Goal: Check status: Check status

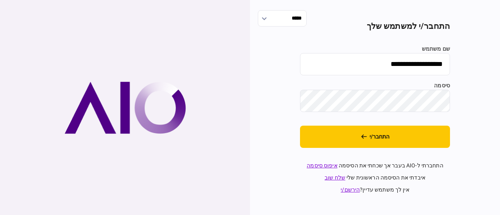
click at [322, 65] on input "**********" at bounding box center [375, 64] width 150 height 22
type input "*******"
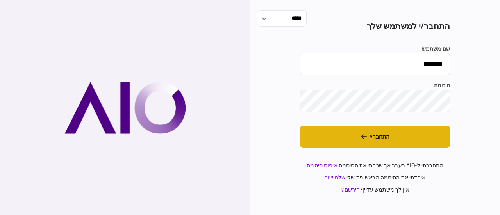
click at [361, 145] on button "התחבר/י" at bounding box center [375, 137] width 150 height 22
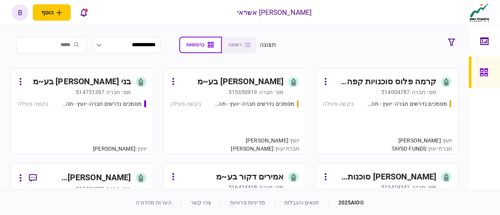
click at [366, 121] on div "מסמכים נדרשים חברה- יועץ - תהליך חברה בקשה פעילה" at bounding box center [387, 123] width 129 height 47
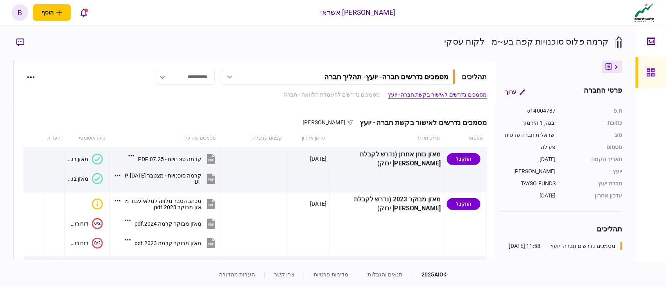
drag, startPoint x: 477, startPoint y: 0, endPoint x: 448, endPoint y: 2, distance: 29.3
click at [448, 2] on div "אלטשולר שחם אשראי הוסף לקוח עסקי לקוח פרטי b b barak gavrieli barakga@altshul.c…" at bounding box center [333, 12] width 667 height 25
drag, startPoint x: 662, startPoint y: 74, endPoint x: 649, endPoint y: 91, distance: 21.4
click at [500, 74] on link at bounding box center [650, 72] width 31 height 31
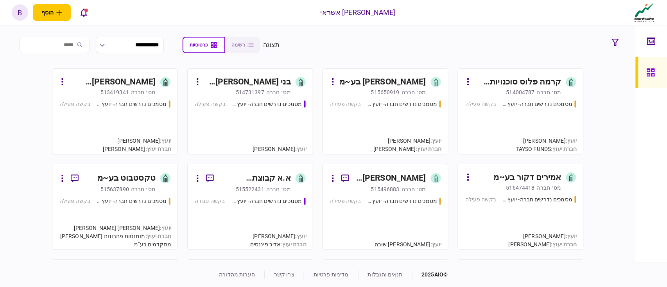
click at [257, 125] on div "מסמכים נדרשים חברה- יועץ - תהליך חברה בקשה פעילה" at bounding box center [250, 123] width 111 height 47
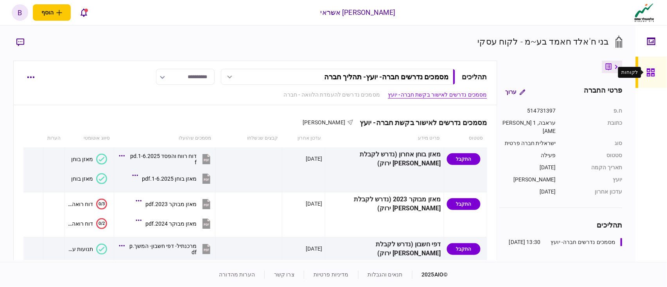
click at [500, 77] on icon at bounding box center [650, 72] width 9 height 9
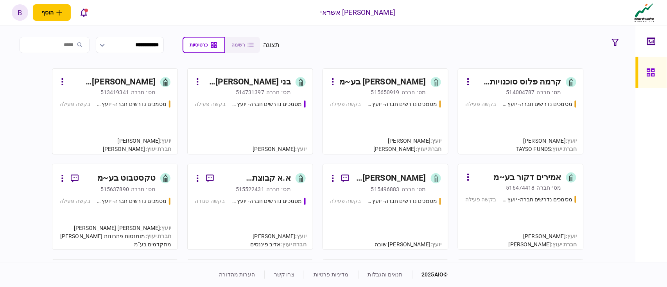
click at [500, 122] on div "מסמכים נדרשים חברה- יועץ - תהליך חברה בקשה פעילה" at bounding box center [520, 123] width 111 height 47
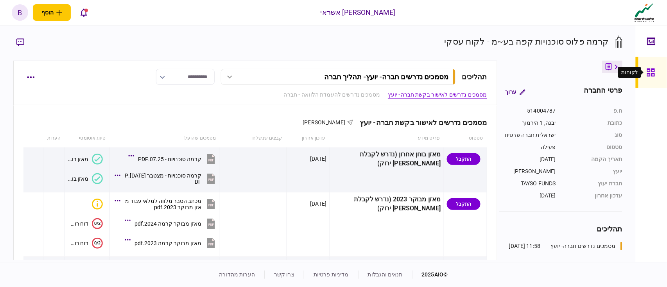
click at [500, 73] on icon at bounding box center [650, 72] width 8 height 8
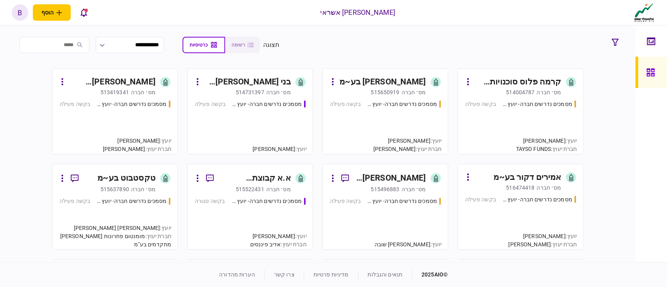
click at [270, 111] on div "מסמכים נדרשים חברה- יועץ - תהליך חברה בקשה פעילה" at bounding box center [250, 123] width 111 height 47
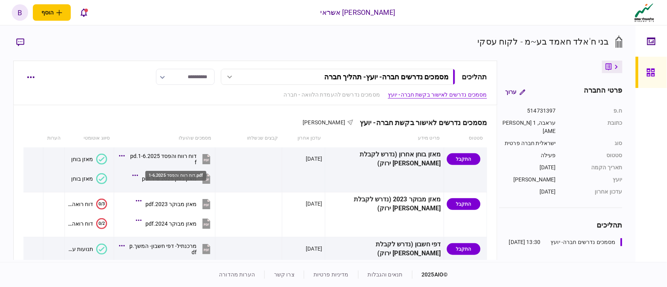
drag, startPoint x: 199, startPoint y: 180, endPoint x: 203, endPoint y: 179, distance: 4.5
click at [200, 180] on div "דוח רווח והפסד 1-6.2025.pdf" at bounding box center [176, 173] width 63 height 16
click at [203, 179] on div "דוח רווח והפסד 1-6.2025.pdf" at bounding box center [175, 176] width 61 height 10
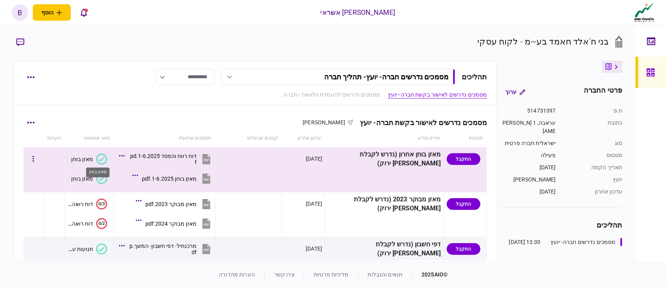
click at [93, 157] on div "מאזן בוחן" at bounding box center [82, 159] width 22 height 6
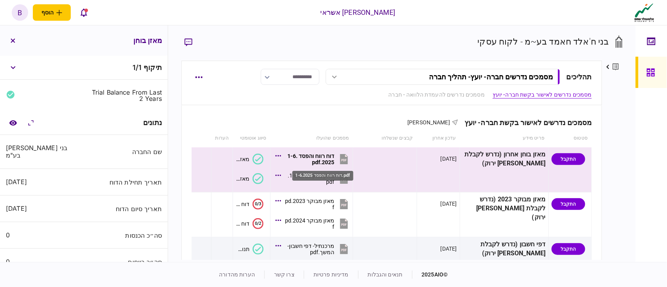
click at [331, 174] on div "דוח רווח והפסד 1-6.2025.pdf" at bounding box center [322, 176] width 61 height 10
click at [319, 176] on div "מאזן בוחן 1-6.2025.pdf" at bounding box center [309, 178] width 49 height 13
click at [319, 172] on div "מאזן בוחן 1-6.2025.pdf" at bounding box center [309, 178] width 49 height 13
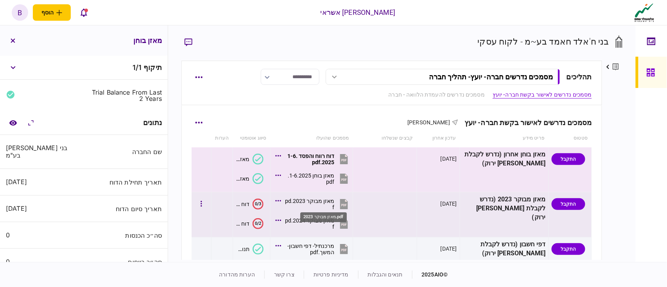
click at [318, 202] on div "מאזן מבוקר 2023.pdf" at bounding box center [309, 204] width 49 height 13
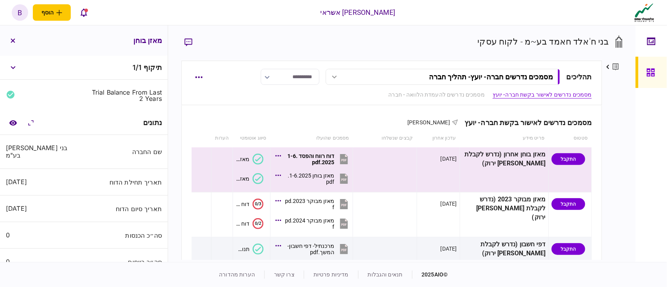
click at [3, 41] on div "מאזן בוחן" at bounding box center [84, 40] width 168 height 30
click at [11, 39] on button "button" at bounding box center [13, 41] width 14 height 14
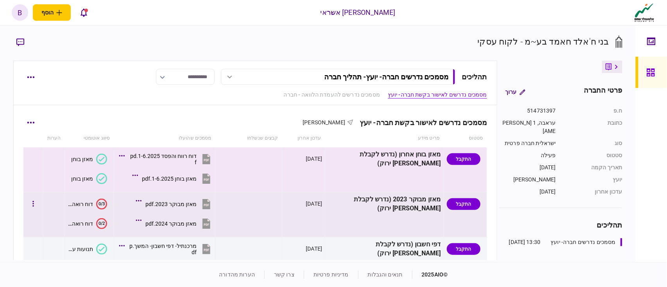
scroll to position [52, 0]
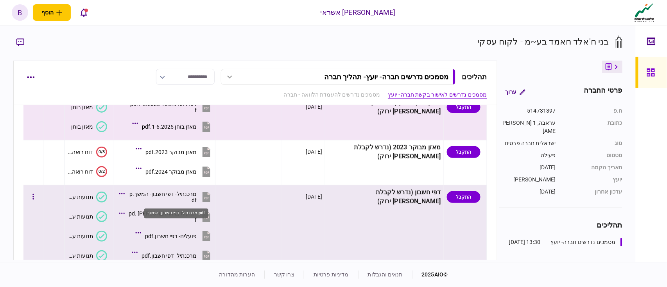
click at [176, 192] on div "מרכנתיל- דפי חשבון- המשך.pdf" at bounding box center [163, 197] width 68 height 13
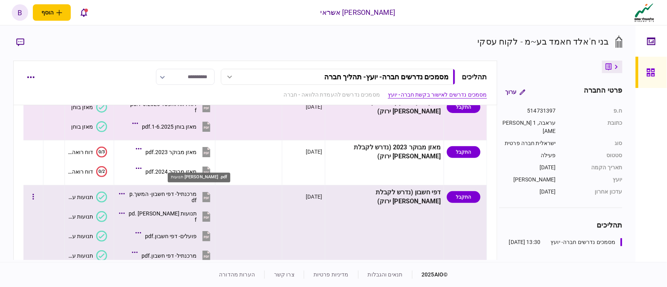
scroll to position [104, 0]
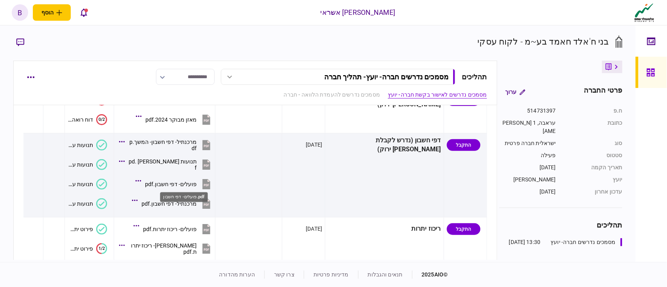
click at [178, 201] on div "פועלים- דפי חשבון.pdf" at bounding box center [184, 197] width 48 height 10
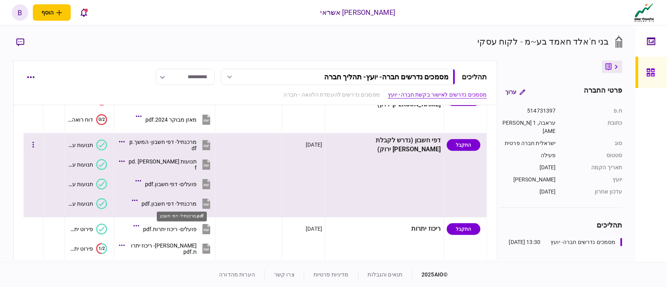
click at [180, 202] on div "מרכנתיל- דפי חשבון.pdf" at bounding box center [168, 203] width 55 height 6
click at [189, 164] on div "תנועות מזרחי .pdf" at bounding box center [163, 164] width 68 height 13
click at [197, 164] on div "תנועות מזרחי .pdf" at bounding box center [163, 164] width 68 height 13
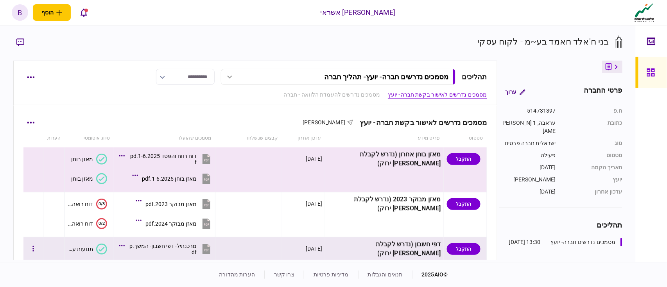
scroll to position [313, 0]
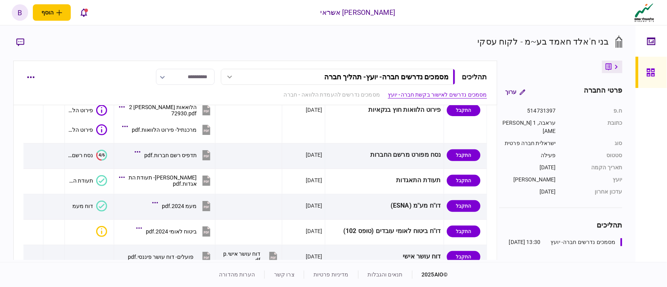
click at [500, 72] on div at bounding box center [652, 72] width 13 height 31
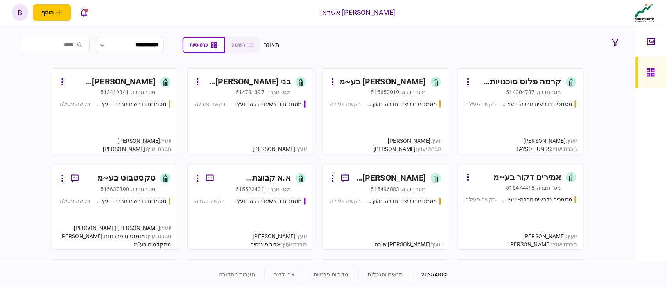
click at [500, 117] on div "מסמכים נדרשים חברה- יועץ - תהליך חברה בקשה פעילה" at bounding box center [520, 123] width 111 height 47
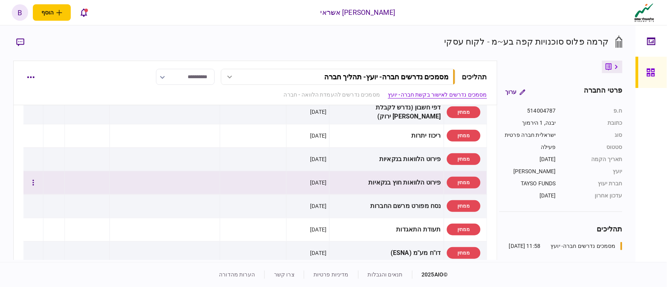
scroll to position [208, 0]
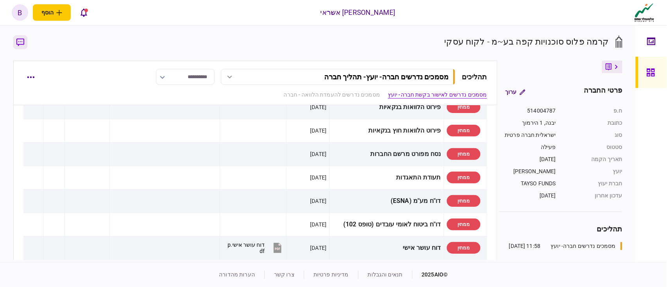
click at [22, 45] on icon "button" at bounding box center [20, 42] width 8 height 8
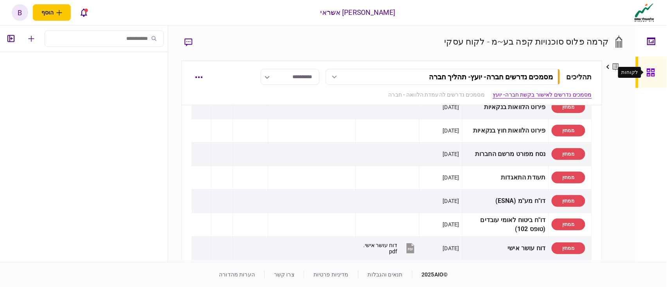
click at [500, 80] on div at bounding box center [652, 72] width 13 height 31
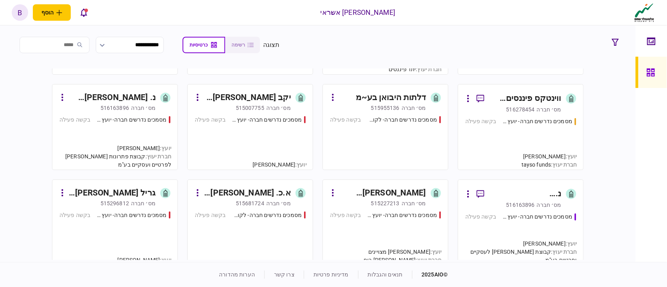
scroll to position [990, 0]
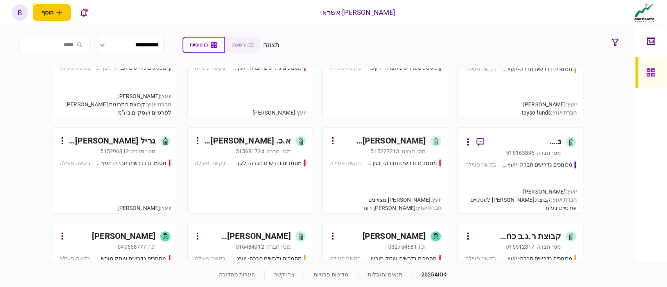
click at [394, 179] on div "מסמכים נדרשים חברה- יועץ - תהליך חברה בקשה פעילה" at bounding box center [385, 182] width 111 height 47
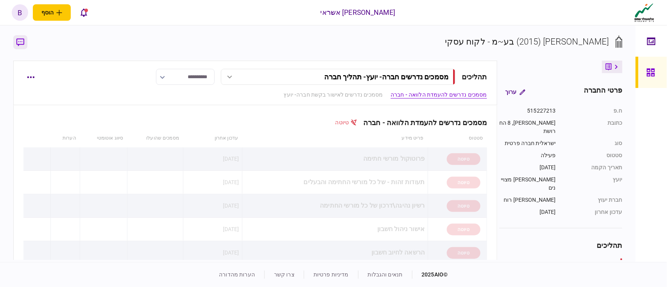
click at [20, 38] on button "button" at bounding box center [20, 42] width 14 height 14
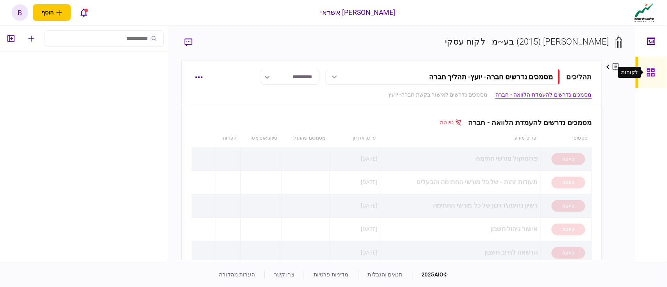
click at [652, 66] on div at bounding box center [652, 72] width 13 height 31
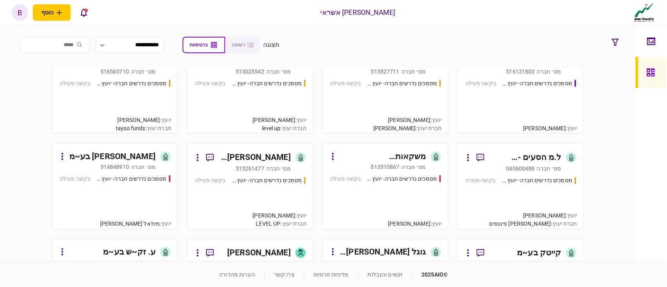
scroll to position [2084, 0]
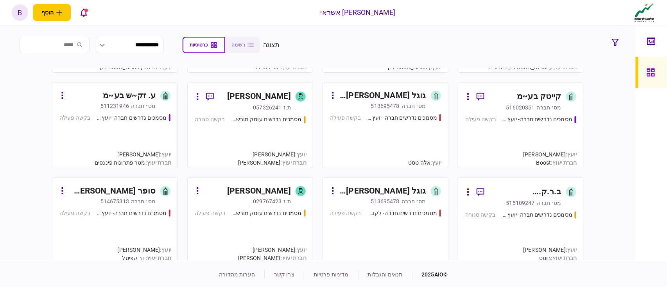
click at [525, 130] on div "מסמכים נדרשים חברה- יועץ - תהליך חברה בקשה פעילה" at bounding box center [520, 137] width 111 height 45
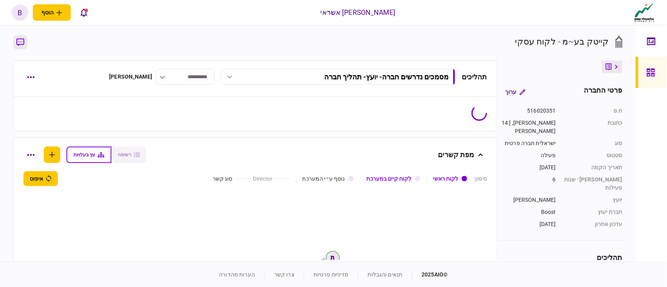
click at [23, 42] on icon "button" at bounding box center [20, 42] width 8 height 8
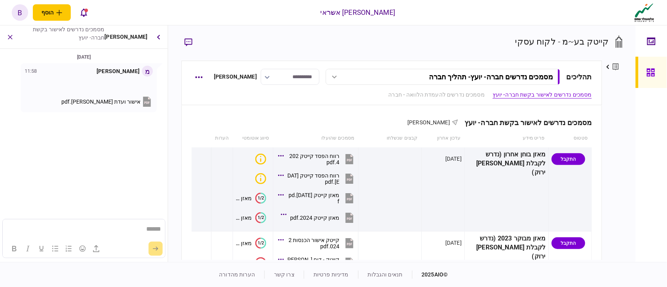
click at [98, 98] on span "אישור ועדת [PERSON_NAME].pdf" at bounding box center [100, 101] width 79 height 6
